Goal: Information Seeking & Learning: Learn about a topic

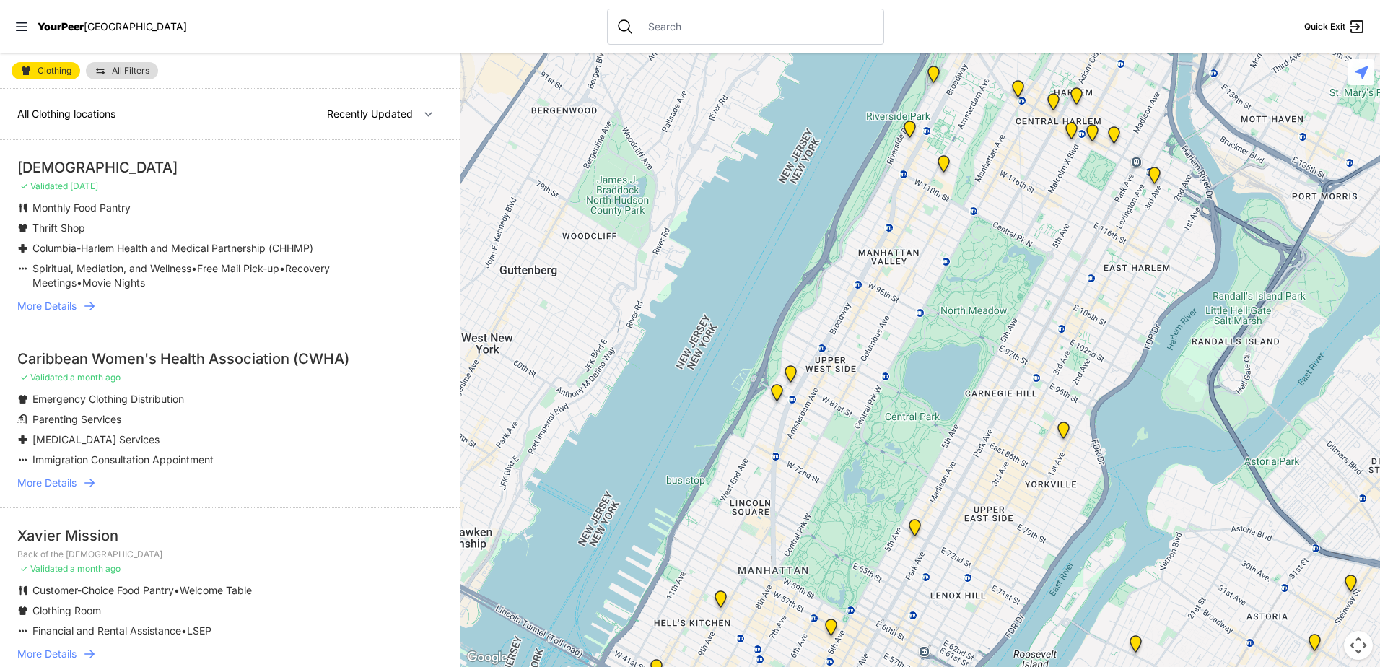
click at [68, 309] on span "More Details" at bounding box center [46, 306] width 59 height 14
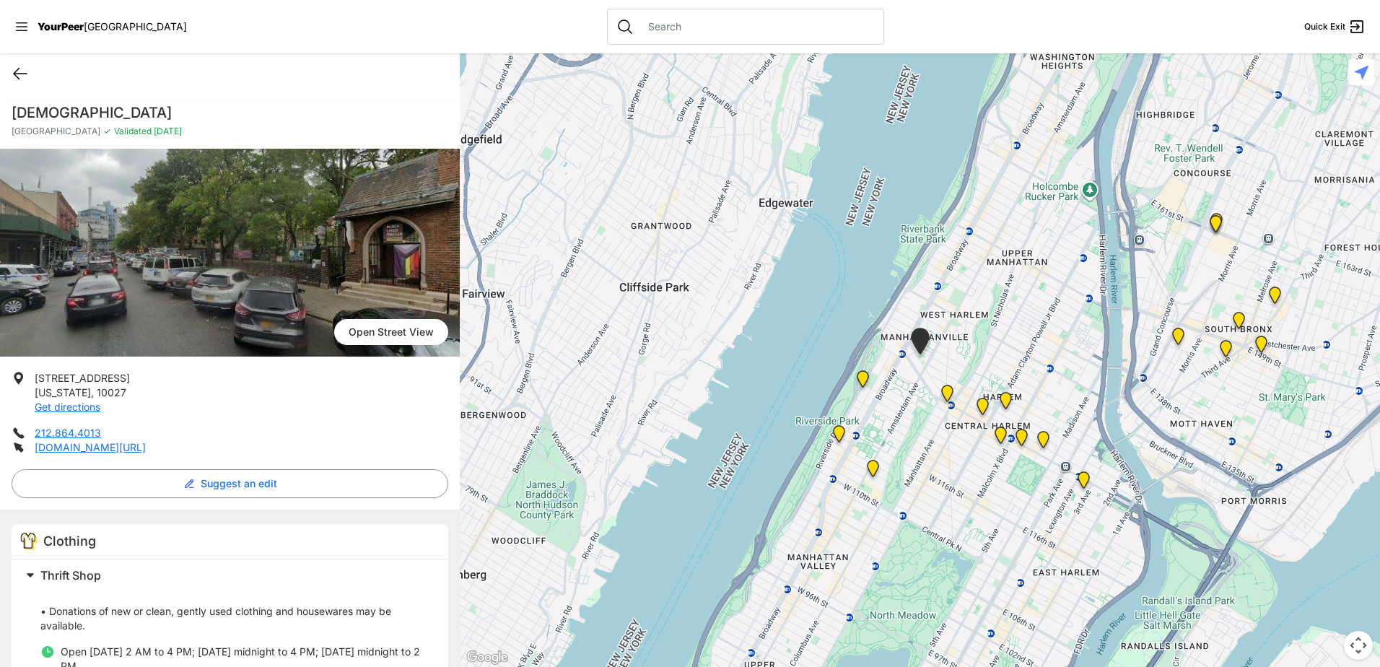
click at [19, 80] on icon at bounding box center [20, 73] width 17 height 17
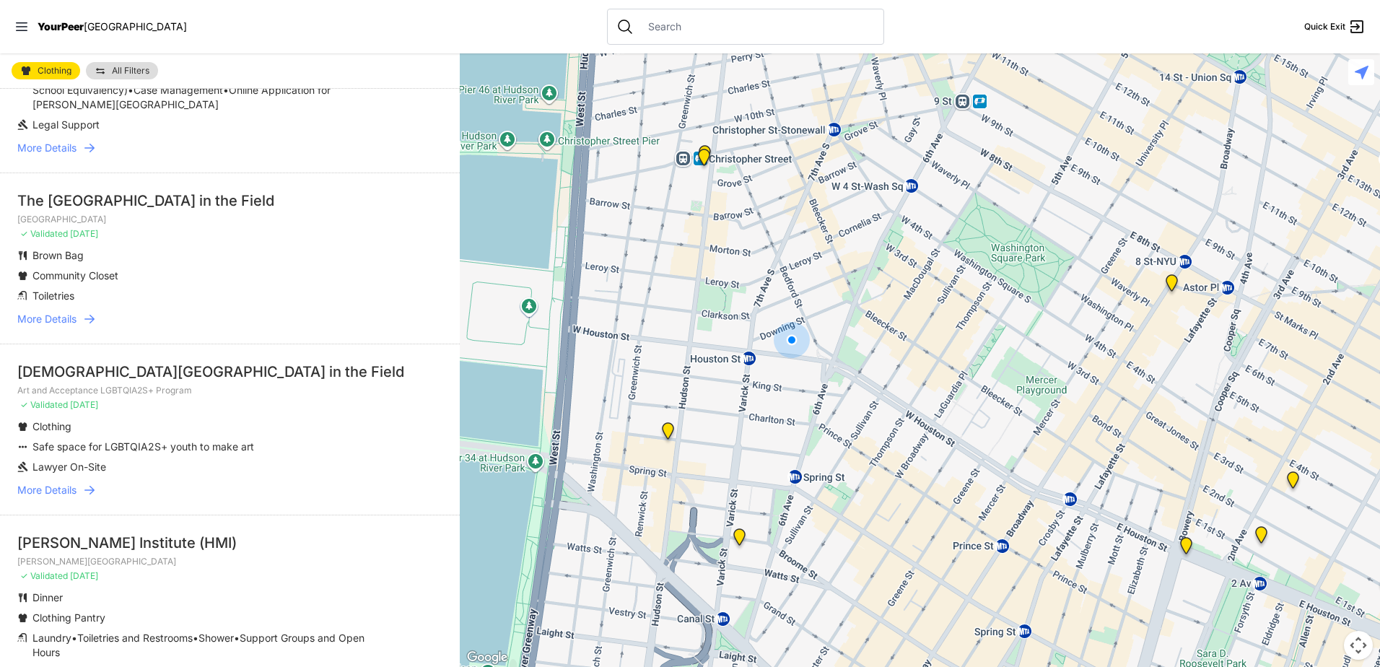
scroll to position [433, 0]
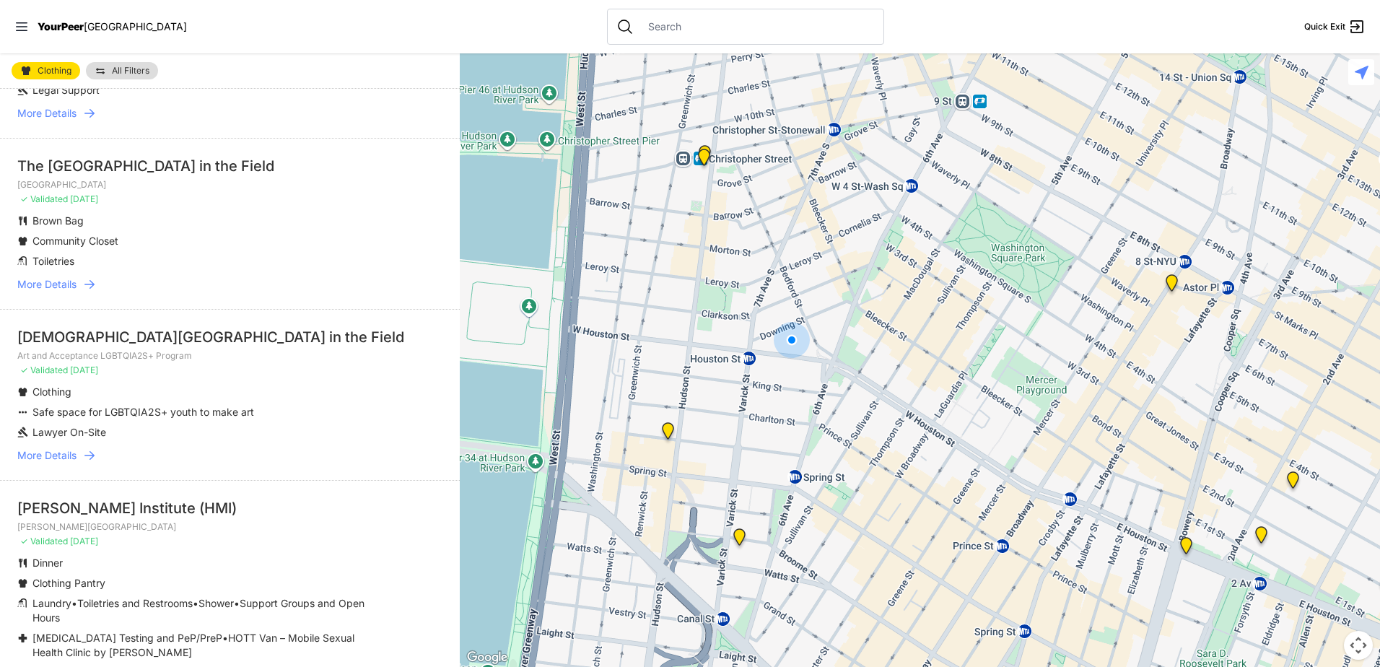
click at [63, 282] on span "More Details" at bounding box center [46, 284] width 59 height 14
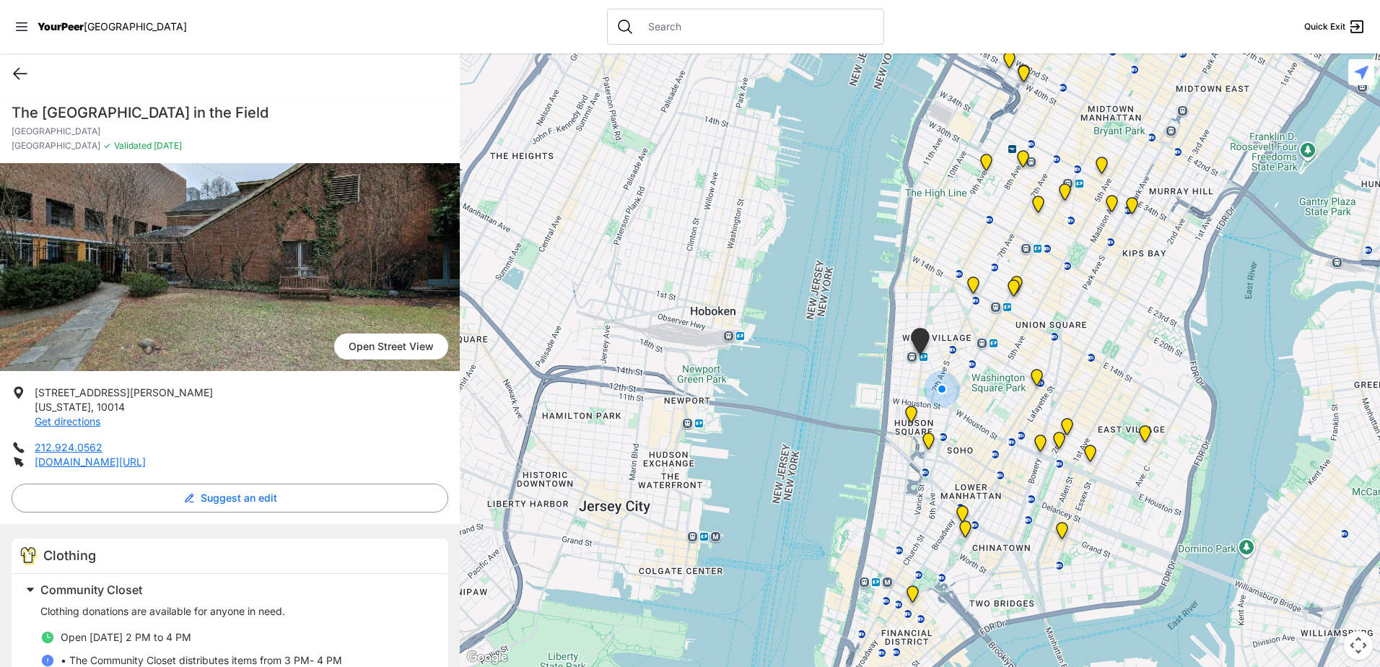
click at [24, 71] on icon at bounding box center [20, 73] width 17 height 17
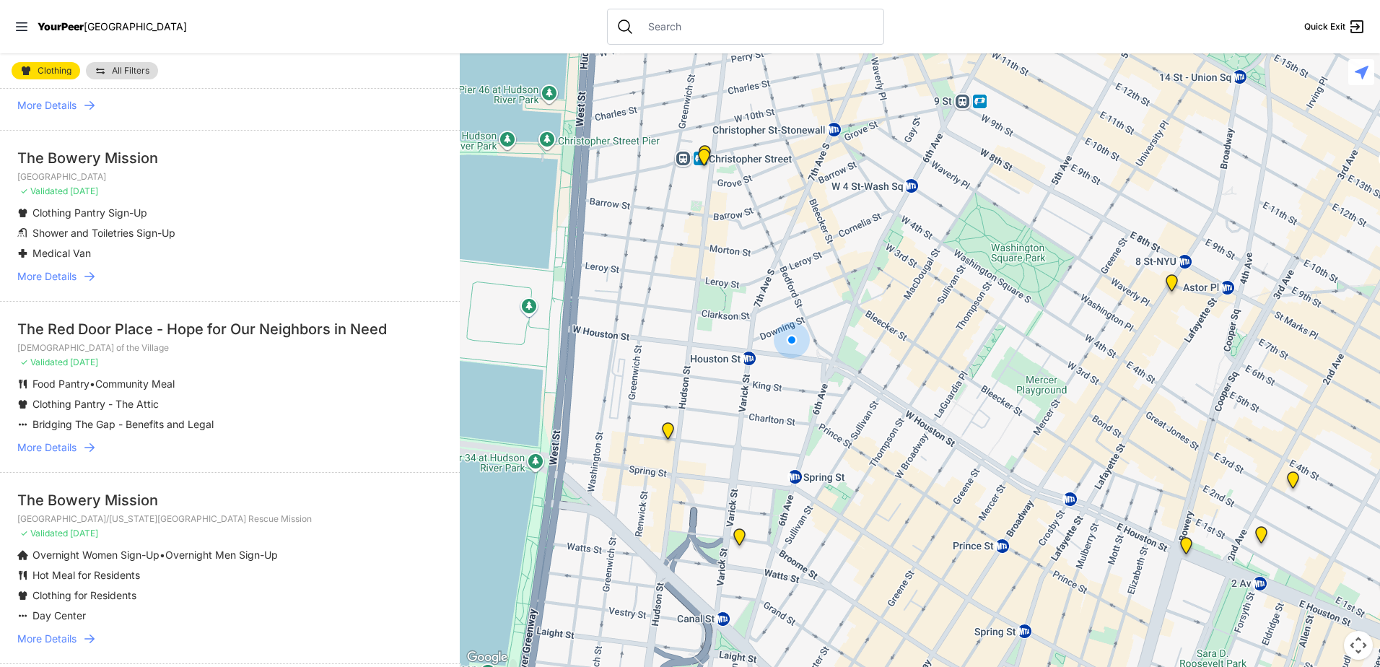
scroll to position [1155, 0]
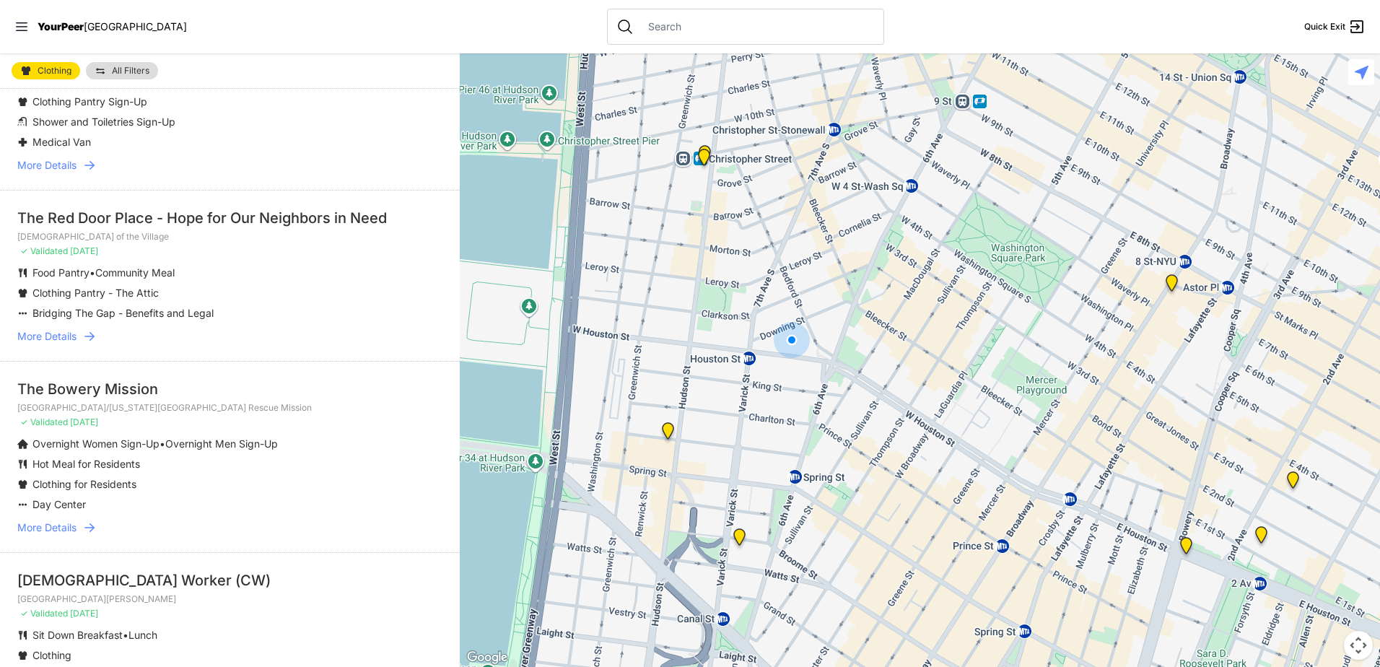
click at [58, 331] on span "More Details" at bounding box center [46, 336] width 59 height 14
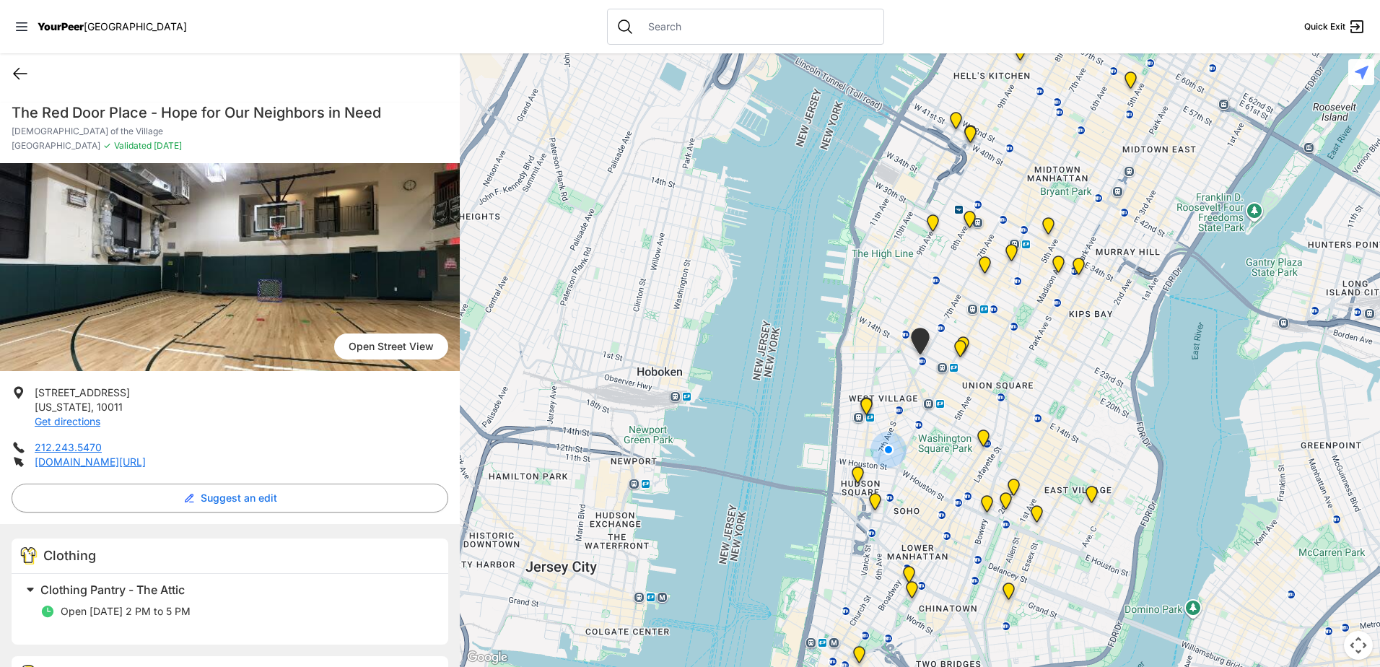
click at [25, 71] on icon at bounding box center [20, 73] width 17 height 17
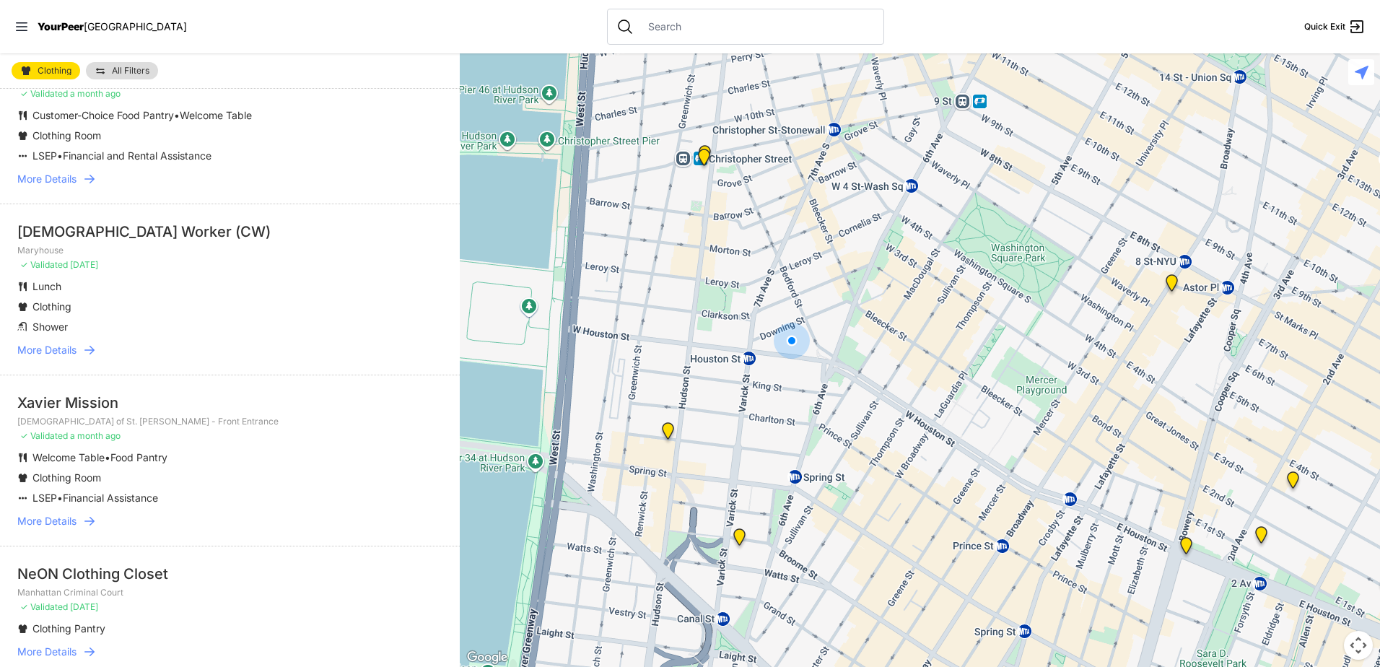
scroll to position [1876, 0]
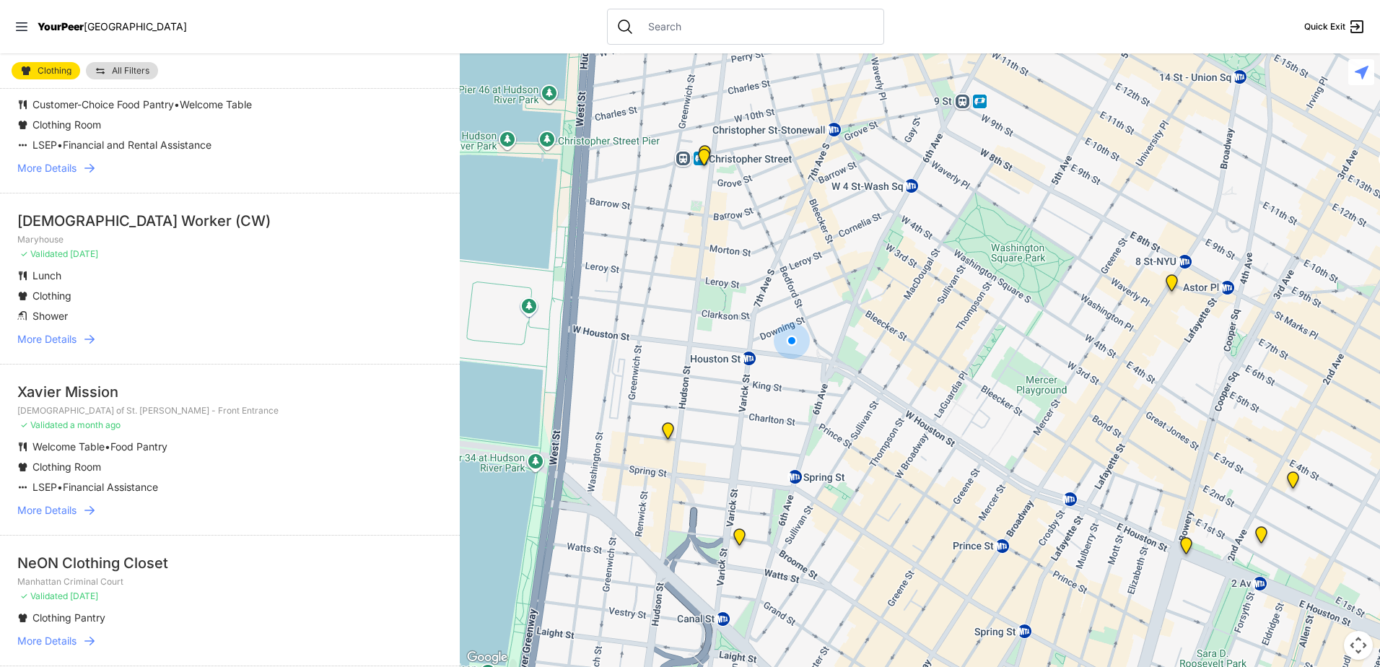
click at [61, 340] on span "More Details" at bounding box center [46, 339] width 59 height 14
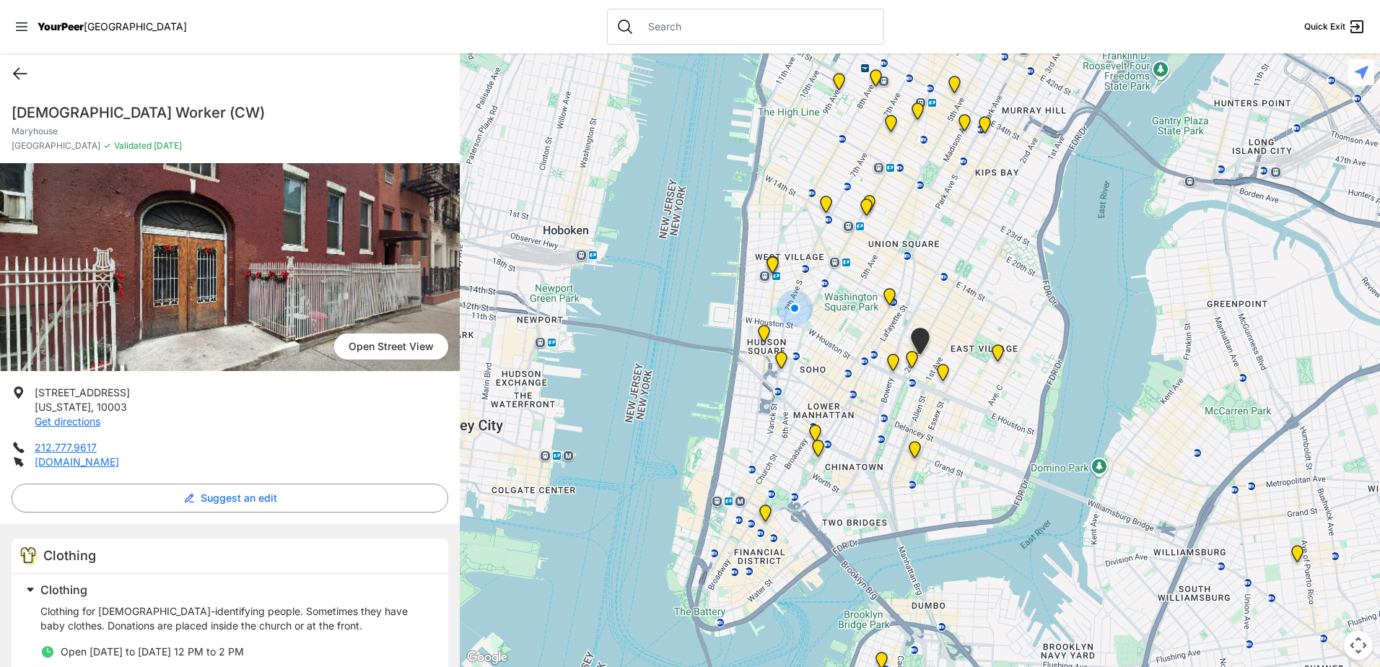
click at [21, 69] on icon at bounding box center [20, 73] width 17 height 17
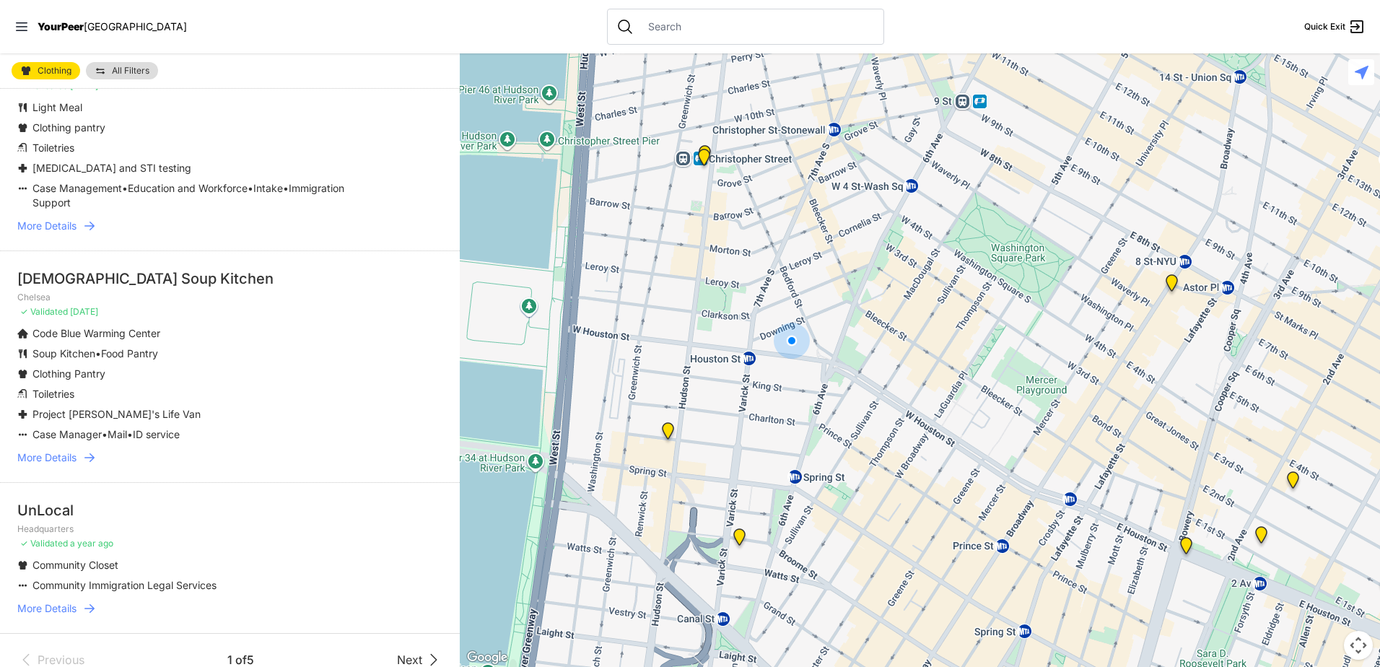
scroll to position [3411, 0]
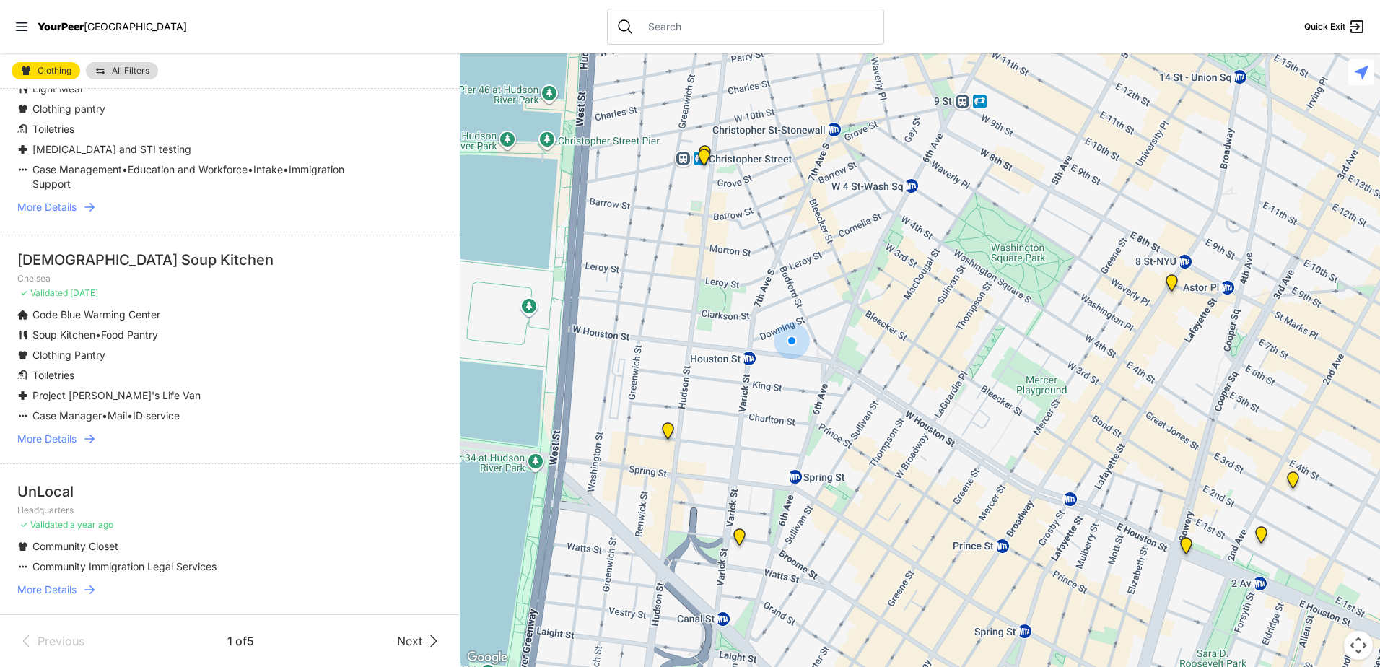
click at [71, 587] on span "More Details" at bounding box center [46, 589] width 59 height 14
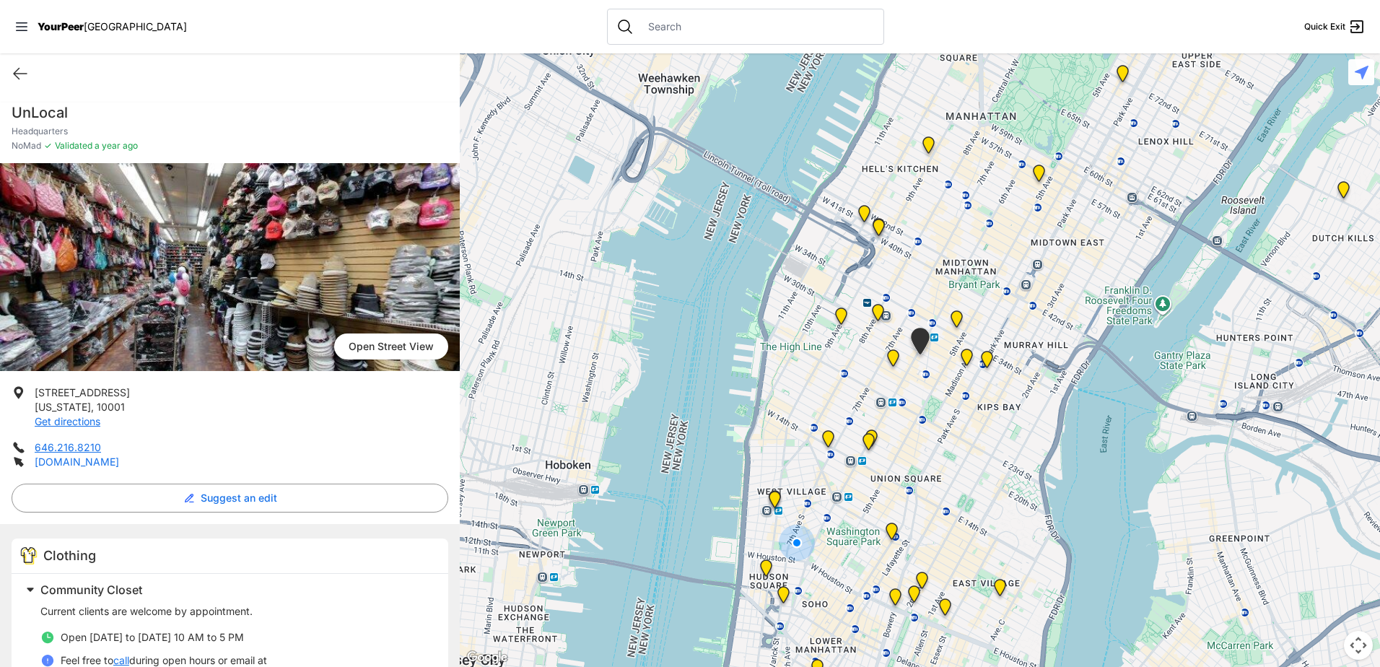
drag, startPoint x: 65, startPoint y: 467, endPoint x: 57, endPoint y: 461, distance: 9.8
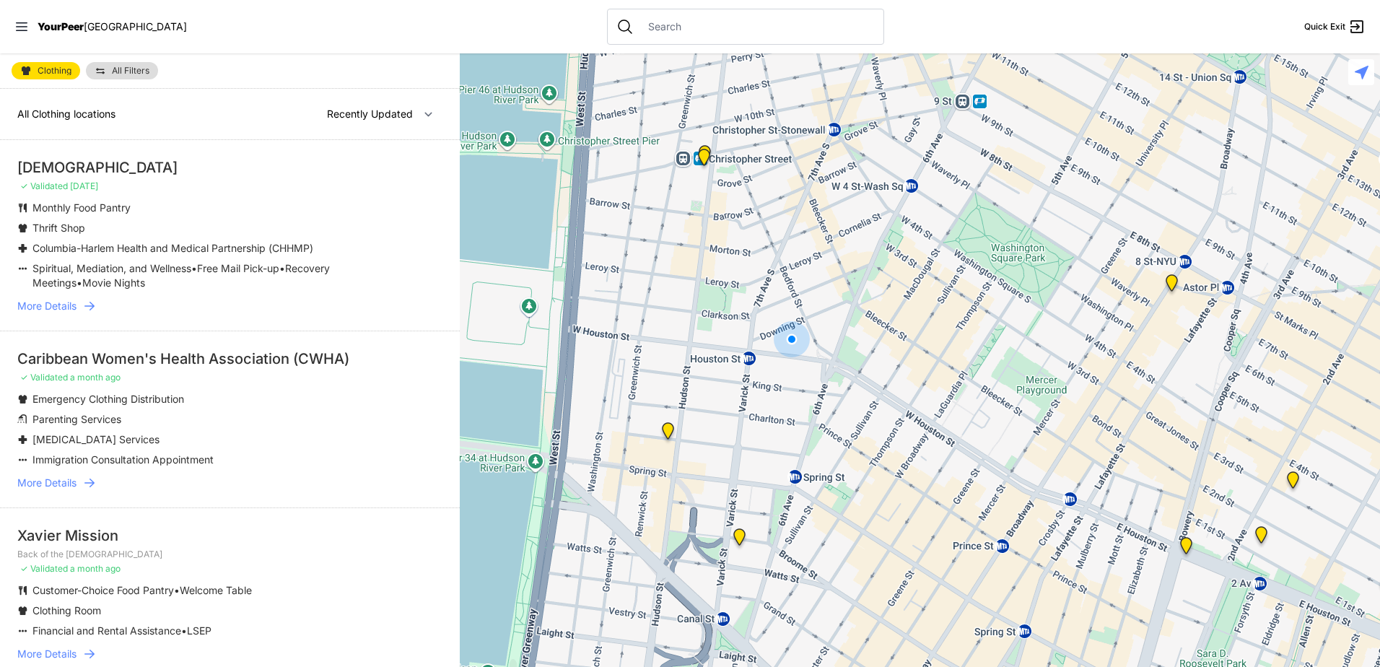
select select "nearby"
